Goal: Task Accomplishment & Management: Manage account settings

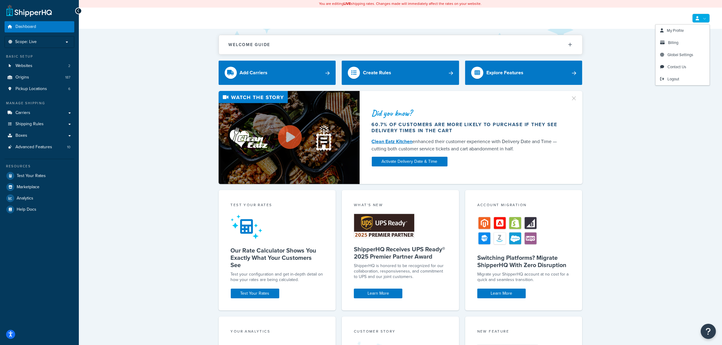
click at [703, 20] on link at bounding box center [702, 18] width 18 height 9
click at [683, 42] on link "Billing" at bounding box center [683, 43] width 54 height 12
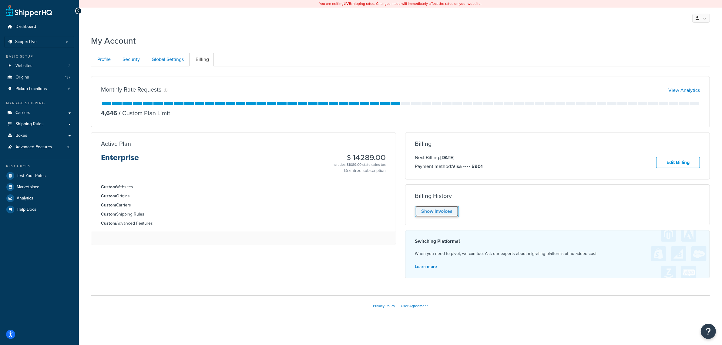
click at [446, 216] on link "Show Invoices" at bounding box center [437, 211] width 44 height 11
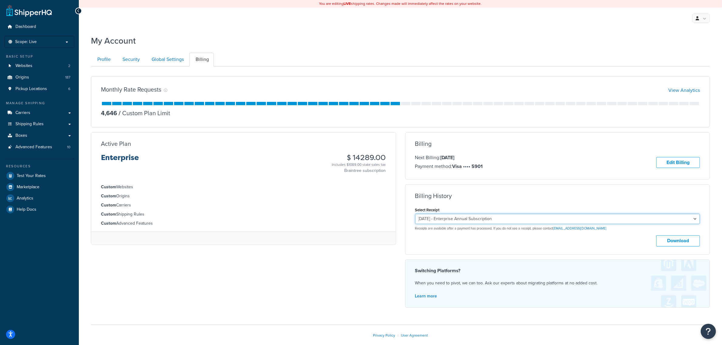
click at [503, 220] on select "January 15, 2025 - Enterprise Annual Subscription January 15, 2024 - Enterprise…" at bounding box center [557, 219] width 285 height 10
